Goal: Information Seeking & Learning: Understand process/instructions

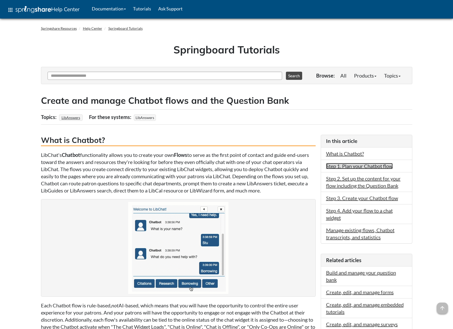
click at [359, 168] on link "Step 1. Plan your Chatbot flow" at bounding box center [359, 166] width 67 height 6
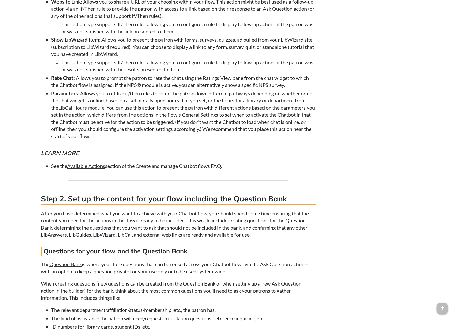
scroll to position [1514, 0]
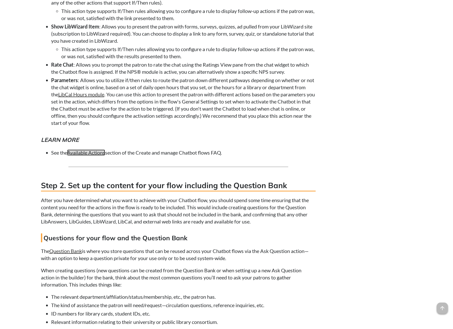
click at [87, 156] on link "Available Actions" at bounding box center [86, 152] width 38 height 6
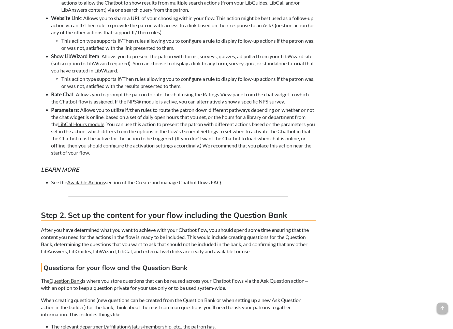
scroll to position [1476, 0]
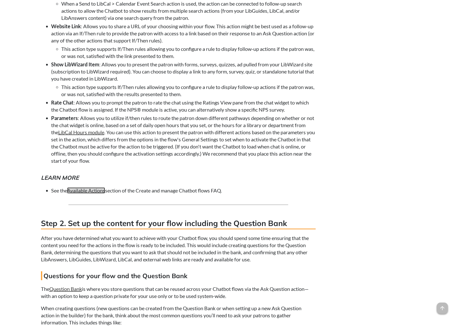
click at [94, 193] on link "Available Actions" at bounding box center [86, 190] width 38 height 6
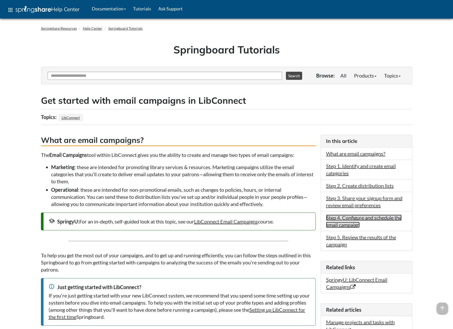
click at [346, 217] on link "Step 4. Configure and schedule the email campaign" at bounding box center [364, 221] width 76 height 13
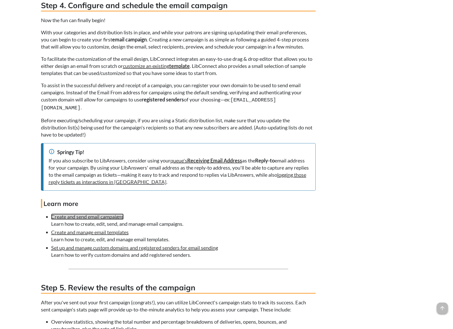
click at [84, 216] on link "Create and send email campaigns" at bounding box center [87, 217] width 72 height 6
